Goal: Communication & Community: Answer question/provide support

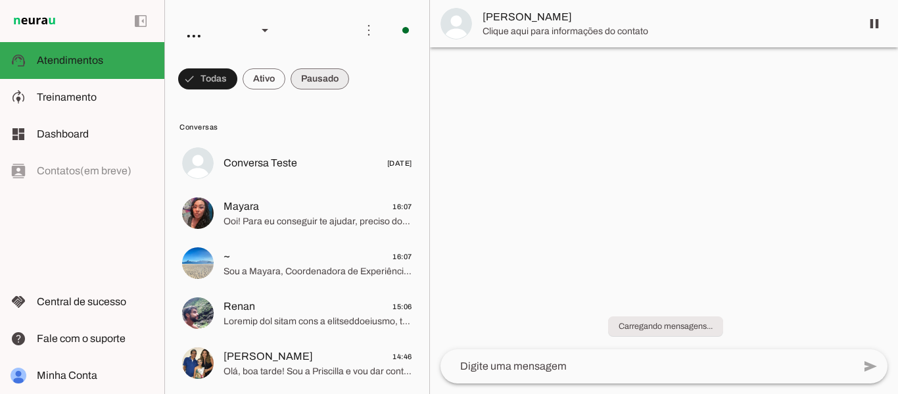
click at [237, 90] on span at bounding box center [207, 79] width 59 height 32
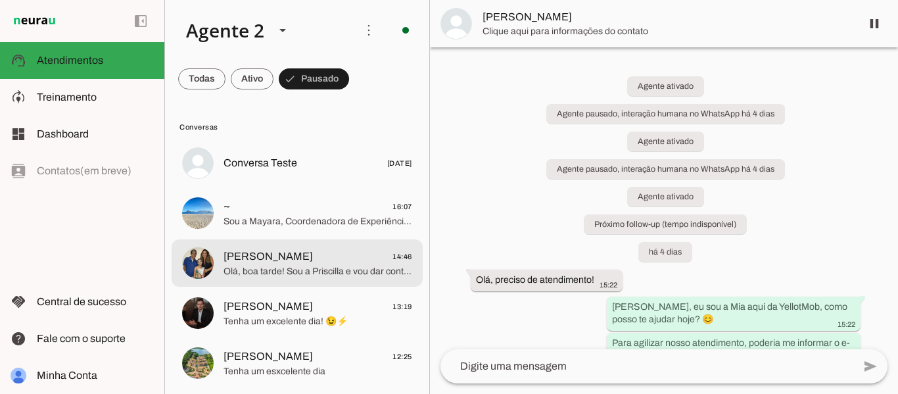
click at [306, 257] on span "[PERSON_NAME] 14:46" at bounding box center [318, 257] width 189 height 16
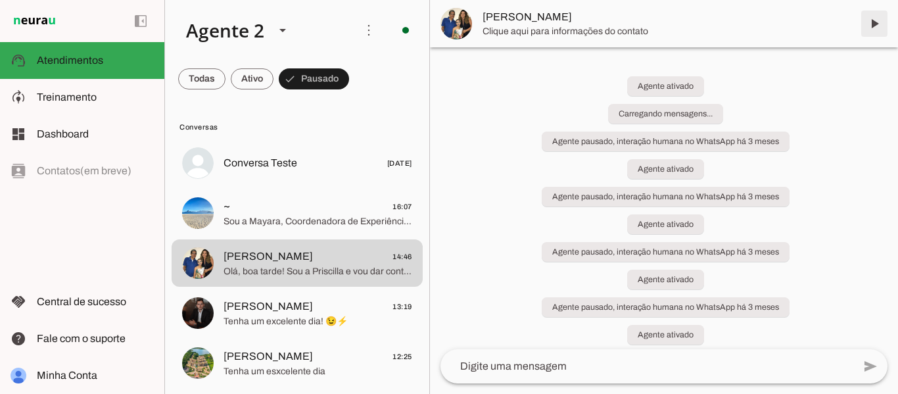
click at [872, 22] on span at bounding box center [875, 24] width 32 height 32
